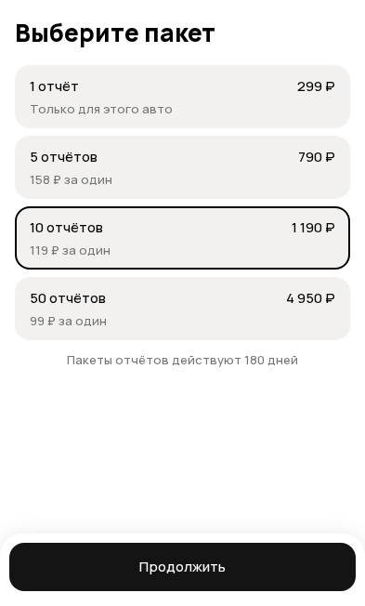
click at [53, 158] on p "5 отчётов" at bounding box center [162, 157] width 265 height 20
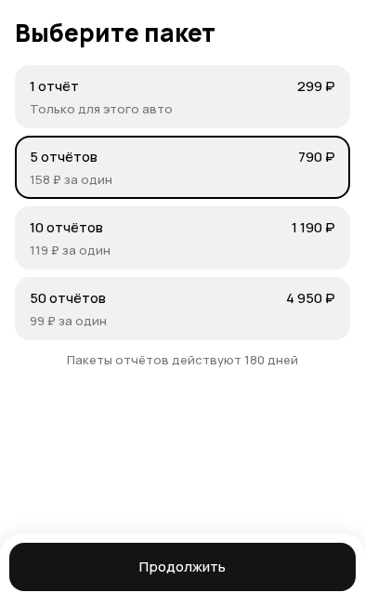
click at [241, 589] on button "Продолжить" at bounding box center [182, 567] width 347 height 48
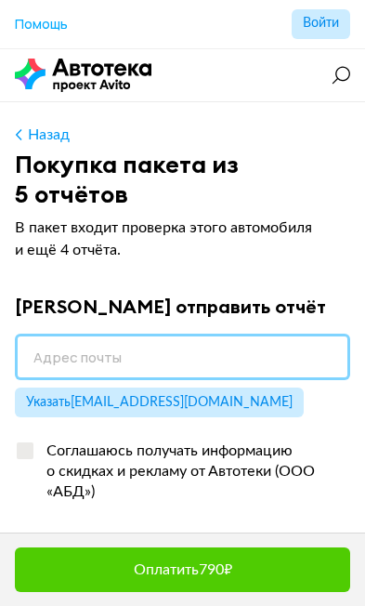
click at [237, 366] on input "email" at bounding box center [182, 357] width 335 height 46
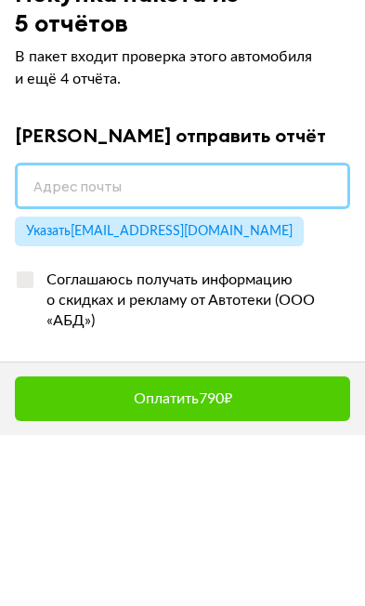
type input "[EMAIL_ADDRESS][DOMAIN_NAME]"
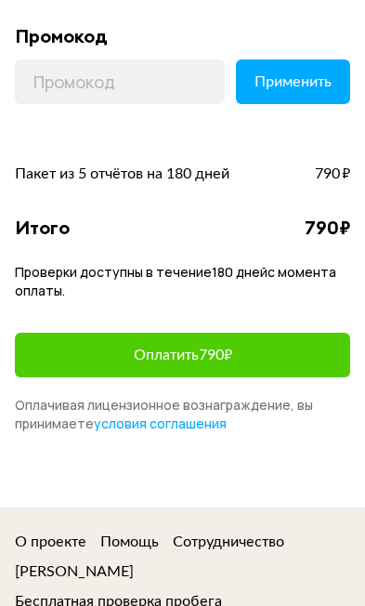
scroll to position [521, 0]
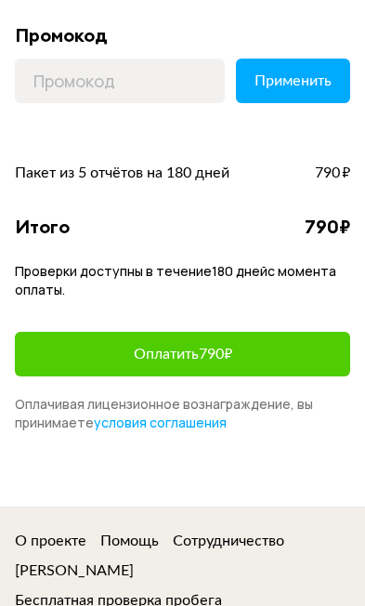
click at [284, 353] on button "Оплатить 790 ₽" at bounding box center [182, 354] width 335 height 45
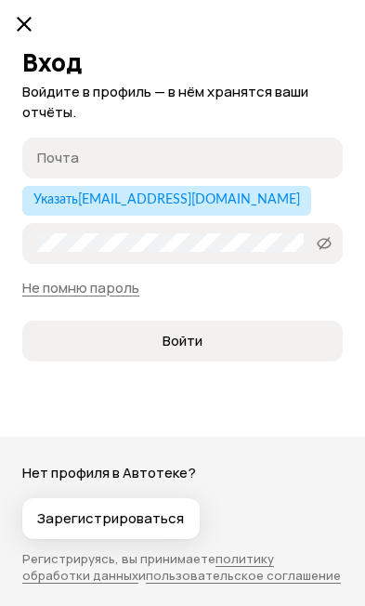
click at [45, 148] on input "Почта" at bounding box center [185, 157] width 296 height 19
click at [25, 7] on section at bounding box center [24, 24] width 37 height 37
click at [31, 24] on icon at bounding box center [24, 24] width 22 height 22
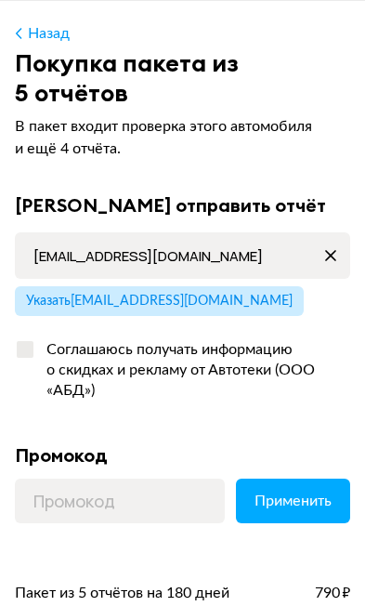
scroll to position [0, 0]
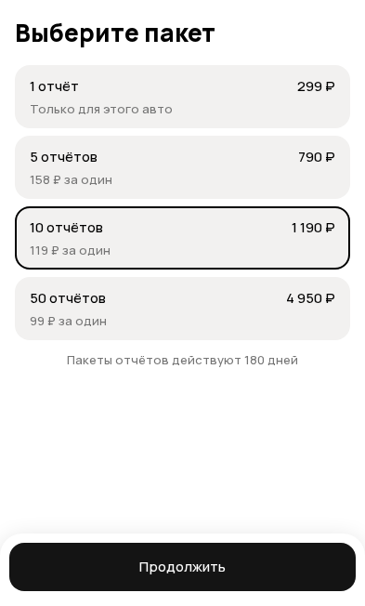
click at [262, 169] on li "5 отчётов 790 ₽ 158 ₽ за один" at bounding box center [182, 167] width 335 height 63
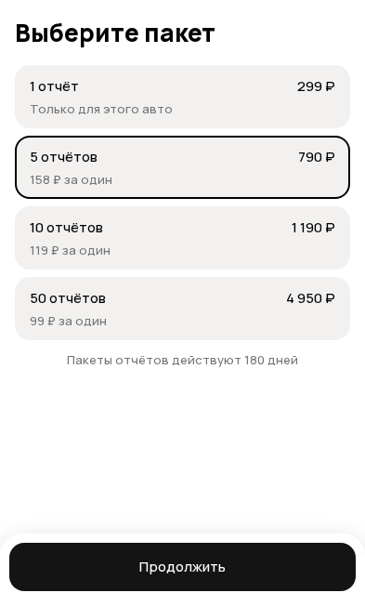
click at [247, 554] on button "Продолжить" at bounding box center [182, 567] width 347 height 48
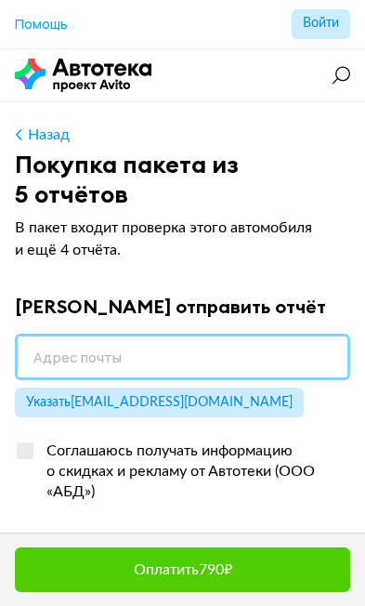
click at [255, 347] on input "email" at bounding box center [182, 357] width 335 height 46
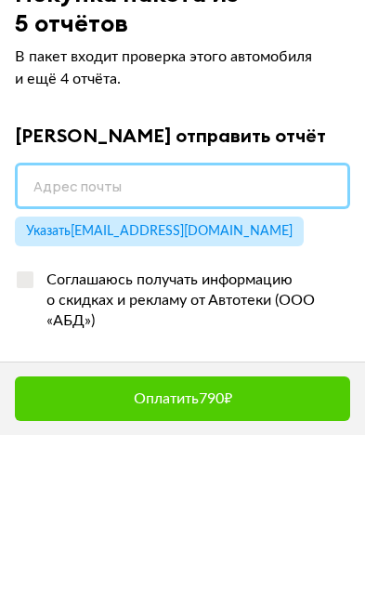
type input "[EMAIL_ADDRESS][DOMAIN_NAME]"
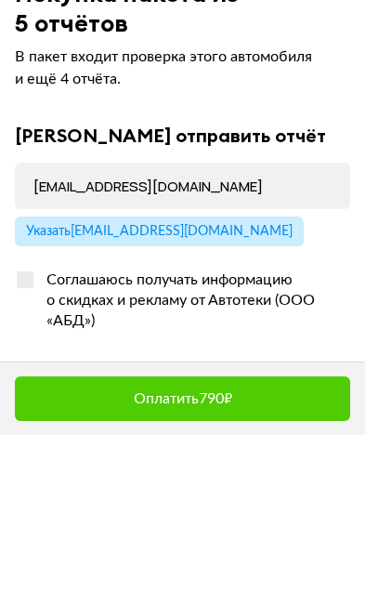
scroll to position [171, 0]
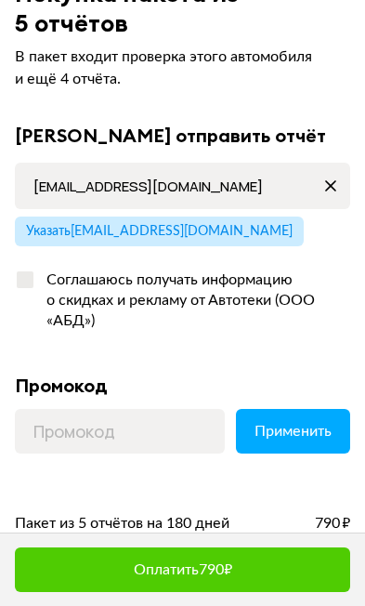
click at [254, 566] on button "Оплатить 790 ₽" at bounding box center [182, 569] width 335 height 45
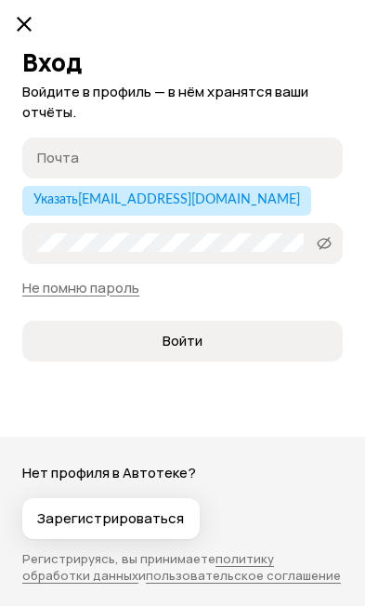
click at [229, 150] on input "Почта" at bounding box center [185, 157] width 296 height 19
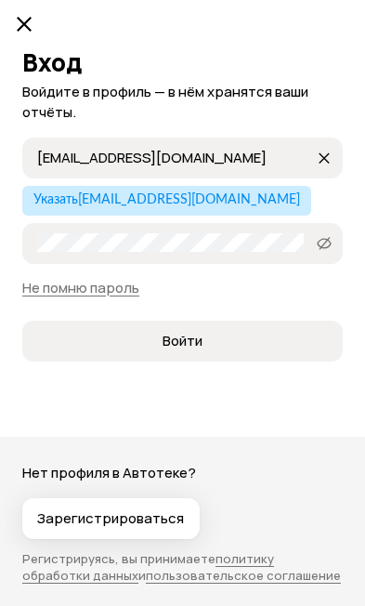
type input "[EMAIL_ADDRESS][DOMAIN_NAME]"
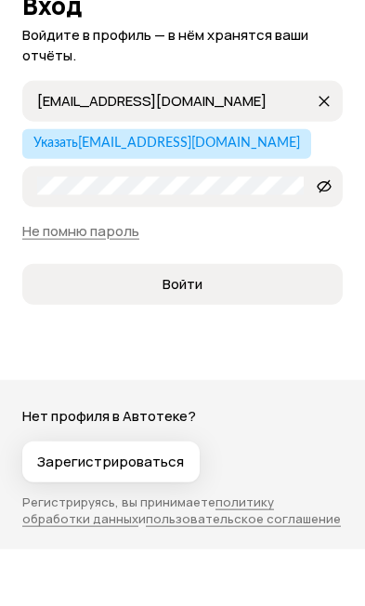
scroll to position [220, 0]
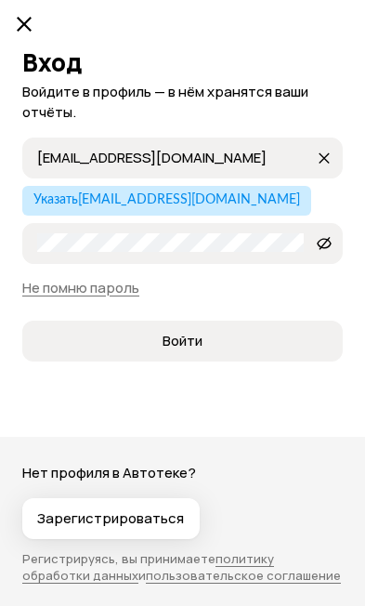
click at [244, 341] on span "Войти" at bounding box center [182, 341] width 290 height 19
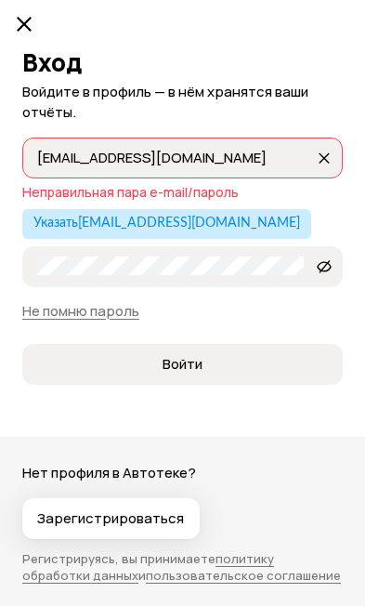
click at [327, 269] on icon at bounding box center [324, 265] width 15 height 19
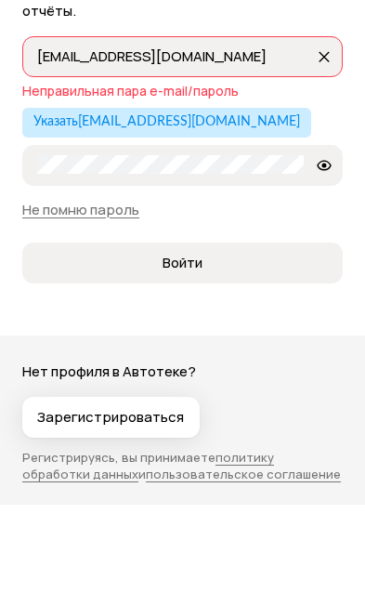
click at [278, 355] on span "Войти" at bounding box center [182, 364] width 290 height 19
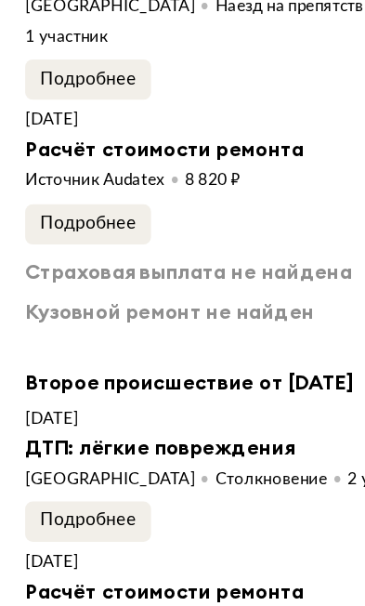
scroll to position [3900, 0]
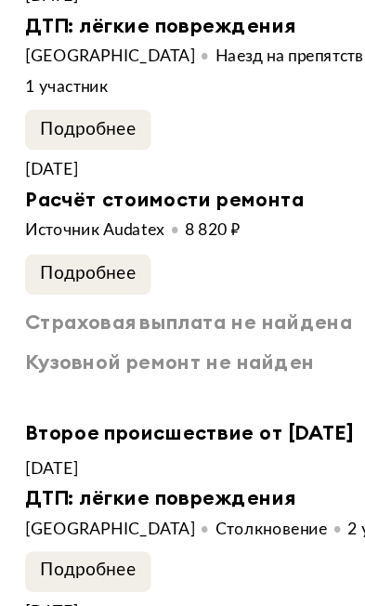
click at [95, 102] on span "Подробнее" at bounding box center [65, 95] width 71 height 13
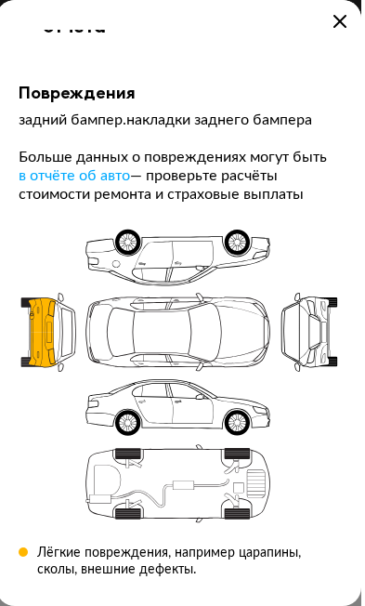
scroll to position [3764, 0]
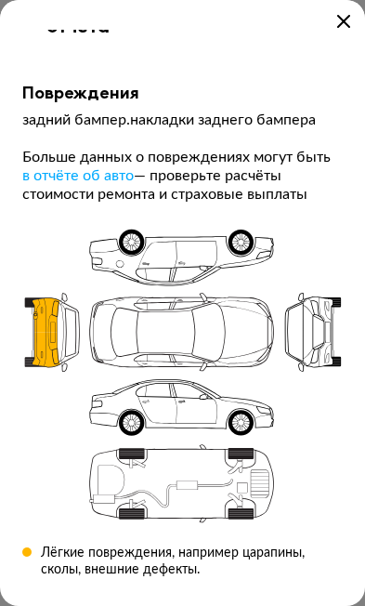
click at [340, 28] on icon at bounding box center [343, 21] width 13 height 13
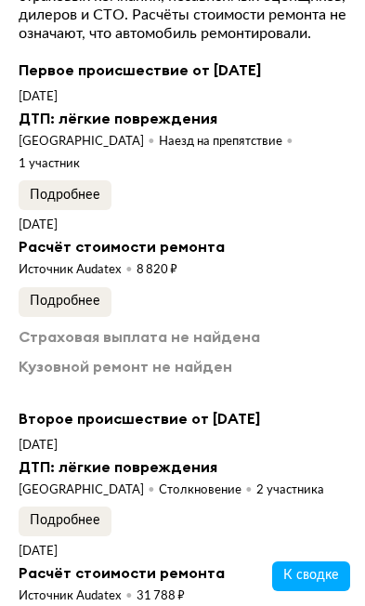
scroll to position [3801, 0]
click at [89, 308] on span "Подробнее" at bounding box center [65, 301] width 71 height 13
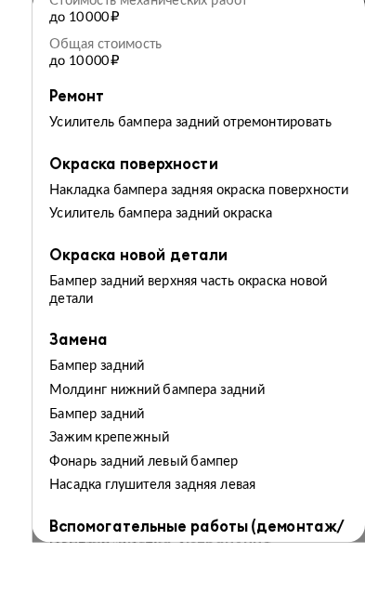
scroll to position [3791, 0]
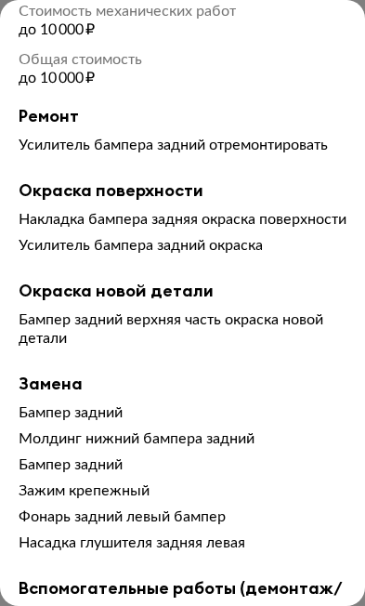
click at [295, 7] on div at bounding box center [182, 303] width 365 height 606
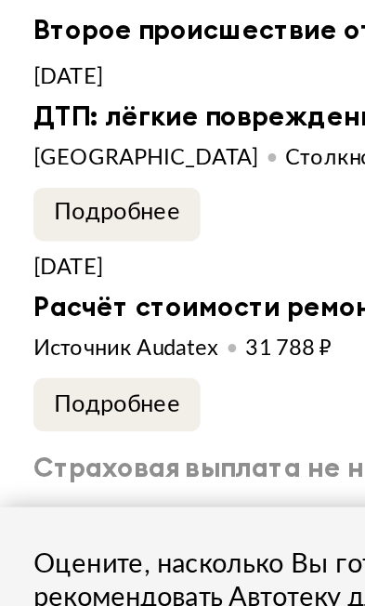
scroll to position [4066, 0]
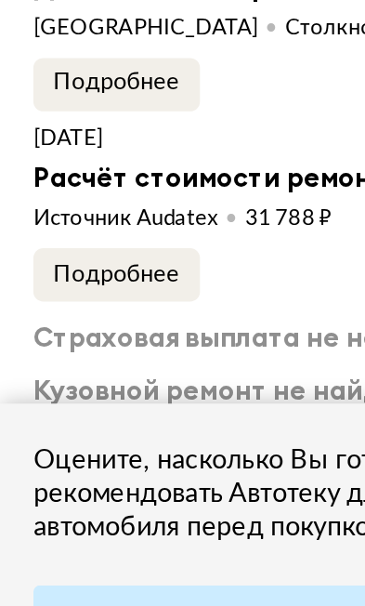
click at [98, 249] on span "Подробнее" at bounding box center [65, 255] width 71 height 13
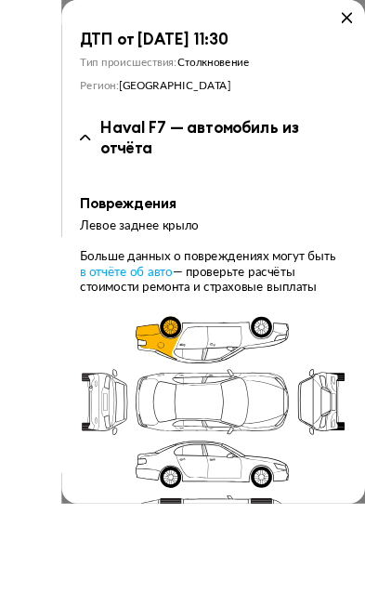
scroll to position [3933, 0]
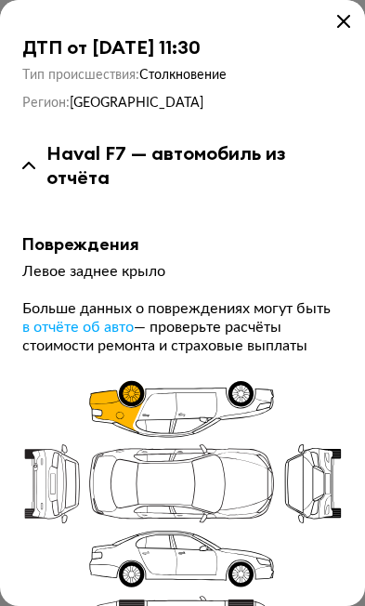
click at [337, 28] on icon at bounding box center [343, 21] width 13 height 13
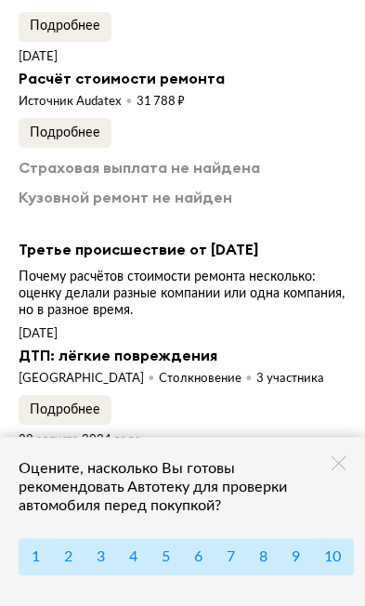
scroll to position [4299, 0]
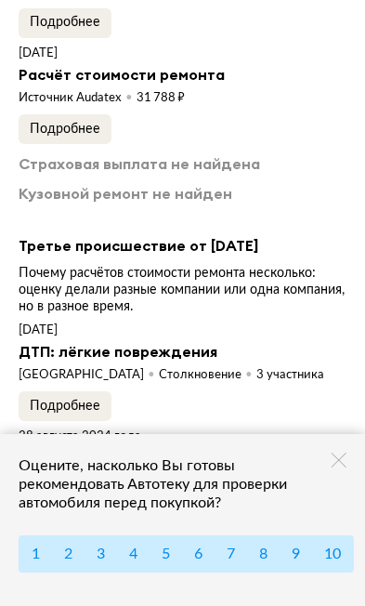
click at [98, 136] on span "Подробнее" at bounding box center [65, 129] width 71 height 13
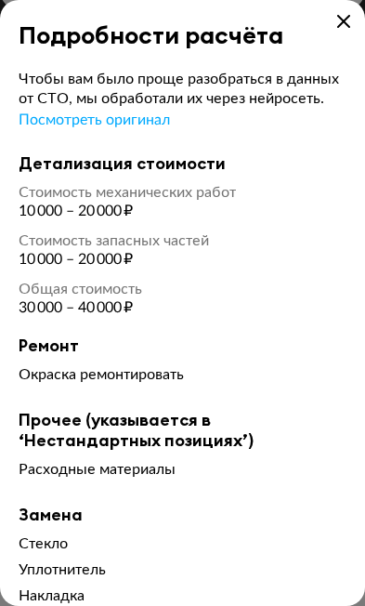
scroll to position [0, 0]
click at [339, 18] on icon at bounding box center [343, 21] width 13 height 13
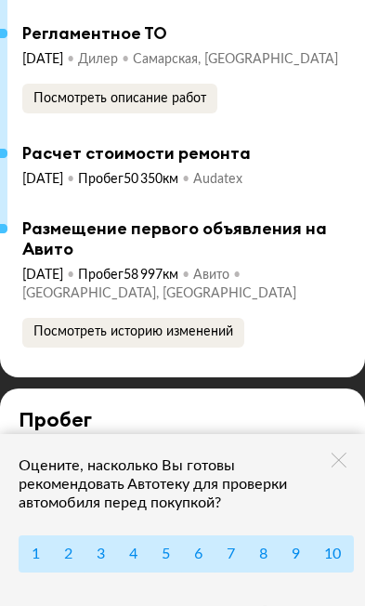
scroll to position [7913, 0]
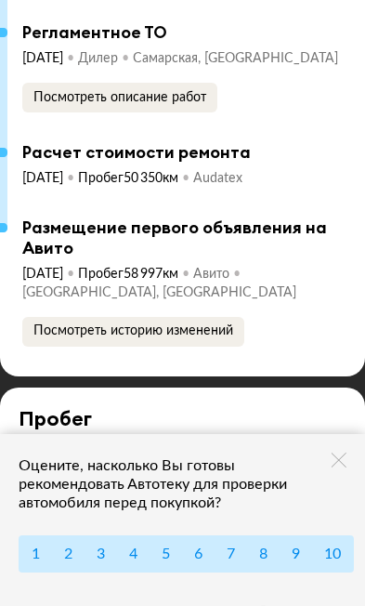
click at [196, 112] on button "Посмотреть описание работ" at bounding box center [119, 98] width 195 height 30
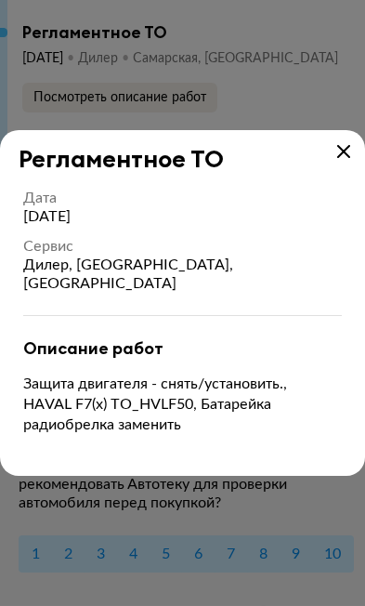
click at [346, 158] on icon at bounding box center [343, 151] width 13 height 13
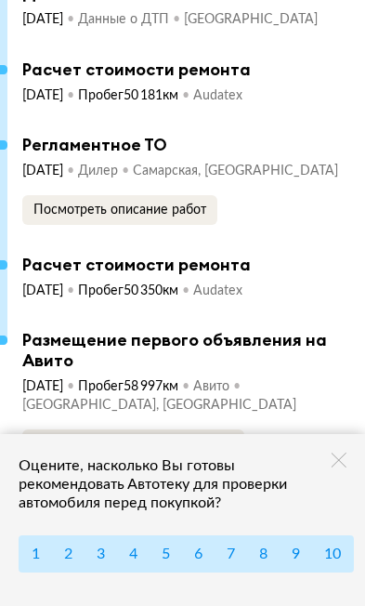
scroll to position [7750, 0]
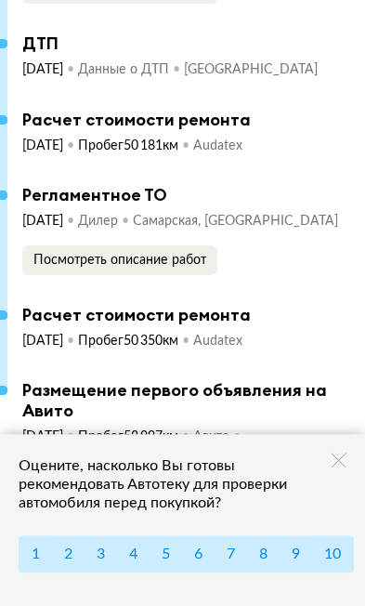
click at [240, 54] on div "ДТП" at bounding box center [184, 43] width 324 height 20
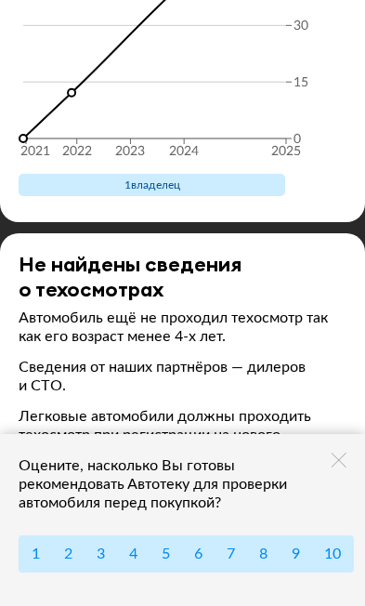
scroll to position [8591, 0]
